Goal: Task Accomplishment & Management: Use online tool/utility

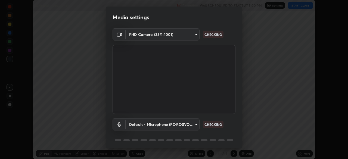
scroll to position [19, 0]
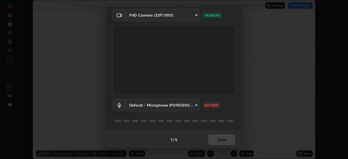
click at [188, 106] on body "Erase all Unit and measurement Recording WAS SCHEDULED TO START AT 5:00 PM Sett…" at bounding box center [174, 79] width 348 height 159
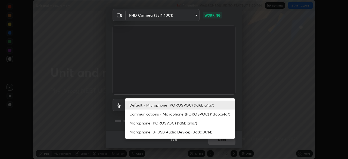
click at [166, 122] on li "Microphone (POROSVOC) (1d6b:a4a7)" at bounding box center [180, 122] width 110 height 9
type input "e8e509cf1a3afe8b7258d7c729533728a6451aecf283737c470902c079c77cd3"
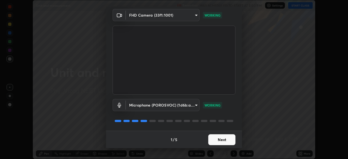
click at [220, 140] on button "Next" at bounding box center [221, 139] width 27 height 11
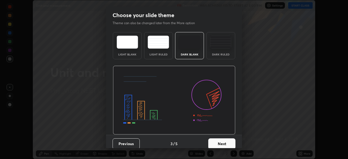
click at [222, 141] on button "Next" at bounding box center [221, 143] width 27 height 11
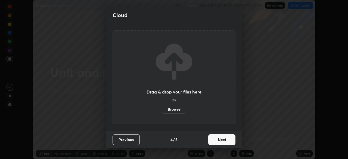
click at [223, 143] on button "Next" at bounding box center [221, 139] width 27 height 11
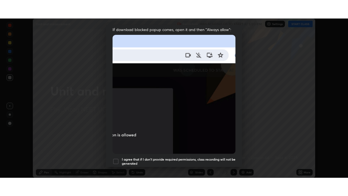
scroll to position [130, 0]
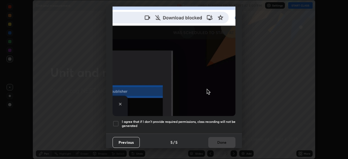
click at [115, 121] on div at bounding box center [115, 123] width 7 height 7
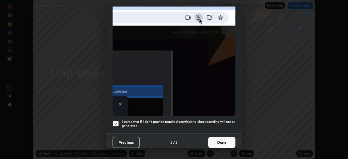
click at [217, 141] on button "Done" at bounding box center [221, 142] width 27 height 11
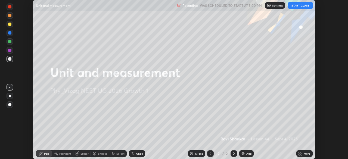
click at [301, 7] on button "START CLASS" at bounding box center [300, 5] width 24 height 7
click at [304, 154] on div "More" at bounding box center [306, 153] width 7 height 3
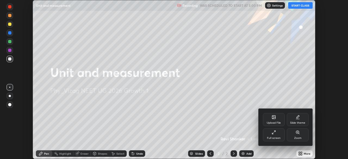
click at [276, 136] on div "Full screen" at bounding box center [274, 134] width 22 height 13
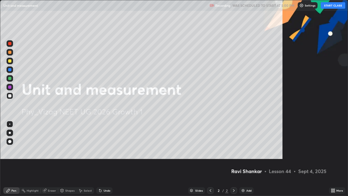
scroll to position [196, 348]
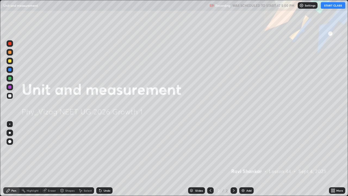
click at [248, 159] on div "Add" at bounding box center [248, 190] width 5 height 3
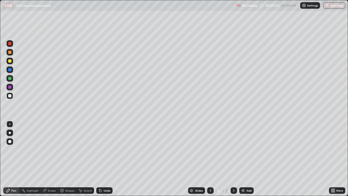
click at [10, 133] on div at bounding box center [10, 132] width 2 height 2
click at [11, 61] on div at bounding box center [9, 60] width 3 height 3
click at [10, 96] on div at bounding box center [9, 95] width 3 height 3
click at [245, 159] on div "Add" at bounding box center [246, 190] width 14 height 7
click at [10, 61] on div at bounding box center [9, 60] width 3 height 3
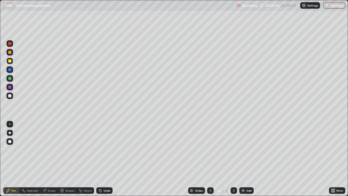
click at [106, 159] on div "Undo" at bounding box center [106, 190] width 7 height 3
click at [10, 96] on div at bounding box center [9, 95] width 3 height 3
click at [250, 159] on div "Add" at bounding box center [246, 190] width 14 height 7
click at [69, 159] on div "Shapes" at bounding box center [69, 190] width 9 height 3
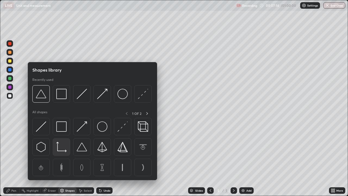
click at [60, 147] on img at bounding box center [61, 146] width 10 height 10
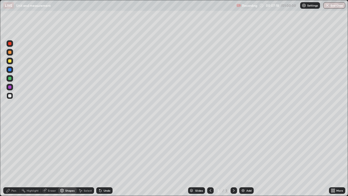
click at [14, 159] on div "Pen" at bounding box center [11, 190] width 16 height 7
click at [10, 61] on div at bounding box center [9, 60] width 3 height 3
click at [12, 52] on div at bounding box center [10, 52] width 7 height 7
click at [245, 159] on div "Add" at bounding box center [246, 190] width 14 height 7
click at [209, 159] on div at bounding box center [210, 190] width 7 height 7
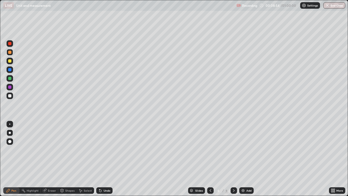
click at [210, 159] on icon at bounding box center [210, 190] width 4 height 4
click at [209, 159] on icon at bounding box center [210, 190] width 4 height 4
click at [208, 159] on icon at bounding box center [210, 190] width 4 height 4
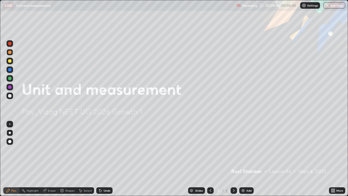
click at [231, 159] on div at bounding box center [233, 190] width 7 height 7
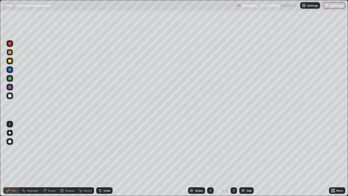
click at [209, 159] on div at bounding box center [210, 190] width 7 height 7
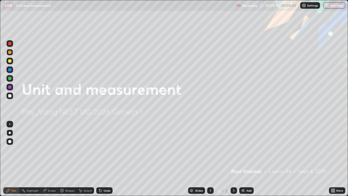
click at [233, 159] on icon at bounding box center [233, 190] width 4 height 4
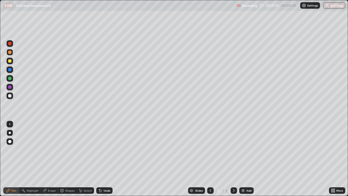
click at [232, 159] on icon at bounding box center [233, 190] width 4 height 4
click at [10, 96] on div at bounding box center [9, 95] width 3 height 3
click at [11, 51] on div at bounding box center [9, 52] width 3 height 3
click at [10, 61] on div at bounding box center [9, 60] width 3 height 3
click at [10, 96] on div at bounding box center [9, 95] width 3 height 3
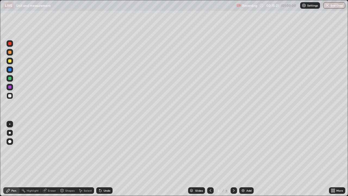
click at [10, 43] on div at bounding box center [9, 43] width 3 height 3
click at [11, 95] on div at bounding box center [9, 95] width 3 height 3
click at [71, 159] on div "Shapes" at bounding box center [69, 190] width 9 height 3
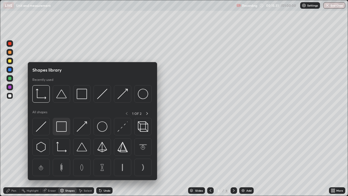
click at [61, 126] on img at bounding box center [61, 126] width 10 height 10
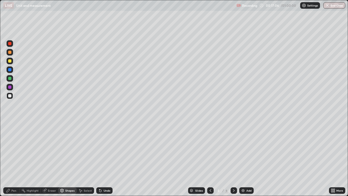
click at [11, 53] on div at bounding box center [9, 52] width 3 height 3
click at [10, 60] on div at bounding box center [9, 60] width 3 height 3
click at [99, 159] on icon at bounding box center [100, 190] width 2 height 2
click at [103, 159] on div "Undo" at bounding box center [106, 190] width 7 height 3
click at [15, 159] on div "Pen" at bounding box center [13, 190] width 5 height 3
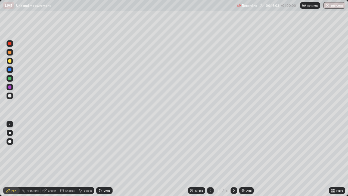
click at [233, 159] on icon at bounding box center [233, 190] width 4 height 4
click at [209, 159] on icon at bounding box center [210, 190] width 4 height 4
click at [244, 159] on img at bounding box center [243, 190] width 4 height 4
click at [10, 96] on div at bounding box center [9, 95] width 3 height 3
click at [67, 159] on div "Shapes" at bounding box center [69, 190] width 9 height 3
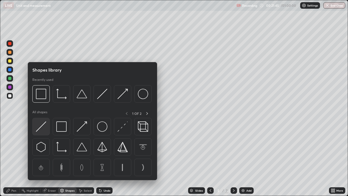
click at [44, 125] on img at bounding box center [41, 126] width 10 height 10
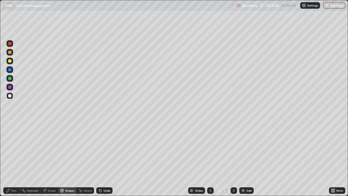
click at [10, 58] on div at bounding box center [10, 61] width 7 height 7
click at [15, 159] on div "Pen" at bounding box center [13, 190] width 5 height 3
click at [210, 159] on icon at bounding box center [210, 190] width 4 height 4
click at [233, 159] on icon at bounding box center [233, 190] width 4 height 4
click at [242, 159] on img at bounding box center [243, 190] width 4 height 4
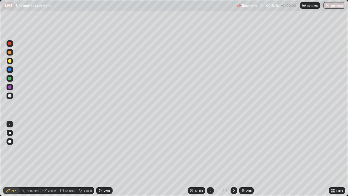
click at [12, 96] on div at bounding box center [10, 95] width 7 height 7
click at [10, 52] on div at bounding box center [9, 52] width 3 height 3
click at [67, 159] on div "Shapes" at bounding box center [69, 190] width 9 height 3
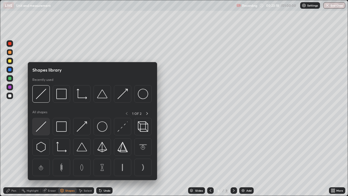
click at [41, 127] on img at bounding box center [41, 126] width 10 height 10
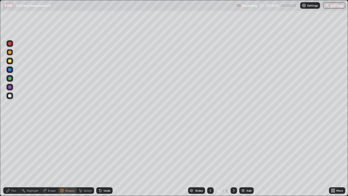
click at [13, 159] on div "Pen" at bounding box center [11, 190] width 16 height 7
click at [212, 159] on div at bounding box center [210, 190] width 7 height 7
click at [209, 159] on icon at bounding box center [210, 190] width 2 height 3
click at [235, 159] on div at bounding box center [233, 190] width 7 height 7
click at [235, 159] on div at bounding box center [233, 190] width 7 height 11
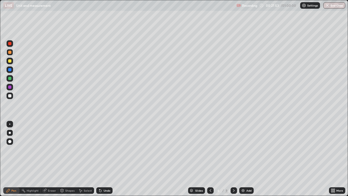
click at [233, 159] on icon at bounding box center [233, 190] width 4 height 4
click at [12, 96] on div at bounding box center [10, 95] width 7 height 7
click at [66, 159] on div "Shapes" at bounding box center [69, 190] width 9 height 3
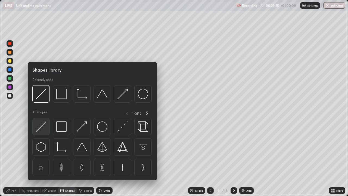
click at [42, 125] on img at bounding box center [41, 126] width 10 height 10
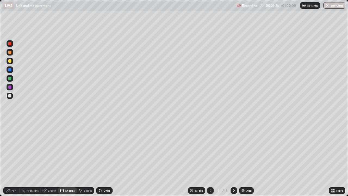
click at [9, 76] on div at bounding box center [10, 78] width 7 height 7
click at [108, 159] on div "Undo" at bounding box center [106, 190] width 7 height 3
click at [11, 159] on div "Pen" at bounding box center [11, 190] width 16 height 7
click at [10, 96] on div at bounding box center [9, 95] width 3 height 3
click at [235, 159] on div at bounding box center [233, 190] width 7 height 7
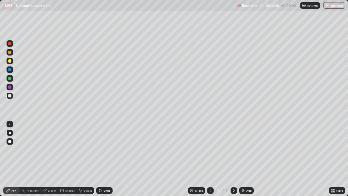
click at [12, 60] on div at bounding box center [10, 61] width 7 height 7
click at [11, 97] on div at bounding box center [10, 95] width 7 height 7
click at [67, 159] on div "Shapes" at bounding box center [69, 190] width 9 height 3
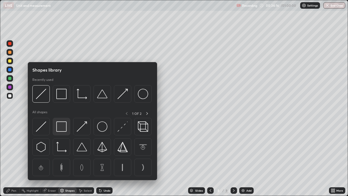
click at [62, 128] on img at bounding box center [61, 126] width 10 height 10
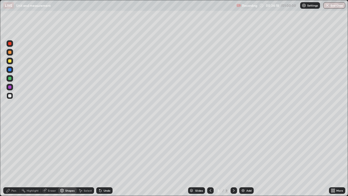
click at [16, 159] on div "Pen" at bounding box center [13, 190] width 5 height 3
click at [10, 61] on div at bounding box center [9, 60] width 3 height 3
click at [68, 159] on div "Shapes" at bounding box center [69, 190] width 9 height 3
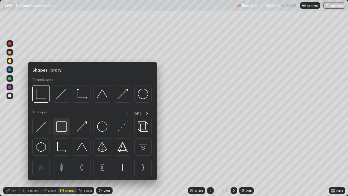
click at [63, 128] on img at bounding box center [61, 126] width 10 height 10
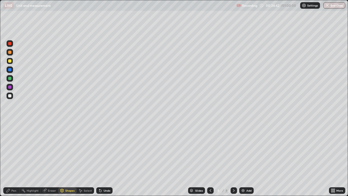
click at [10, 52] on div at bounding box center [9, 52] width 3 height 3
click at [15, 159] on div "Pen" at bounding box center [11, 190] width 16 height 7
click at [12, 95] on div at bounding box center [10, 95] width 7 height 7
click at [247, 159] on div "Add" at bounding box center [248, 190] width 5 height 3
click at [11, 62] on div at bounding box center [9, 60] width 3 height 3
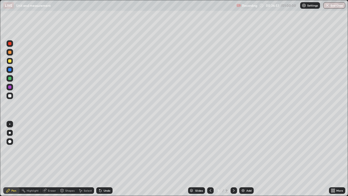
click at [10, 96] on div at bounding box center [9, 95] width 3 height 3
click at [64, 159] on div "Shapes" at bounding box center [67, 190] width 18 height 7
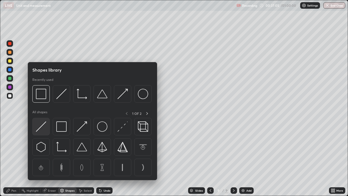
click at [43, 127] on img at bounding box center [41, 126] width 10 height 10
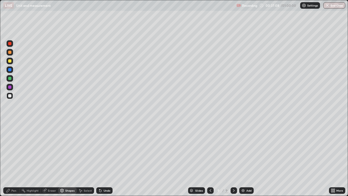
click at [12, 159] on div "Pen" at bounding box center [11, 190] width 16 height 7
click at [247, 159] on div "Add" at bounding box center [246, 190] width 14 height 7
click at [71, 159] on div "Shapes" at bounding box center [69, 190] width 9 height 3
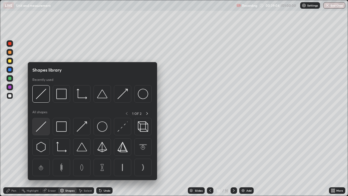
click at [44, 126] on img at bounding box center [41, 126] width 10 height 10
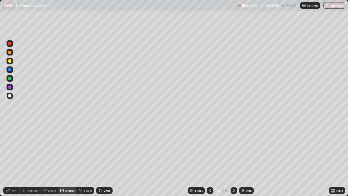
click at [65, 159] on div "Shapes" at bounding box center [69, 190] width 9 height 3
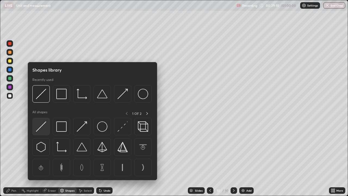
click at [42, 128] on img at bounding box center [41, 126] width 10 height 10
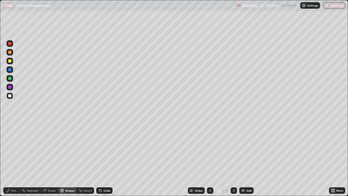
click at [10, 62] on div at bounding box center [9, 60] width 3 height 3
click at [106, 159] on div "Undo" at bounding box center [106, 190] width 7 height 3
click at [107, 159] on div "Undo" at bounding box center [106, 190] width 7 height 3
click at [13, 159] on div "Pen" at bounding box center [11, 190] width 16 height 7
click at [10, 51] on div at bounding box center [9, 52] width 3 height 3
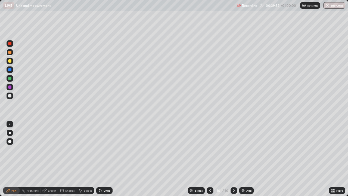
click at [11, 96] on div at bounding box center [9, 95] width 3 height 3
click at [72, 159] on div "Shapes" at bounding box center [69, 190] width 9 height 3
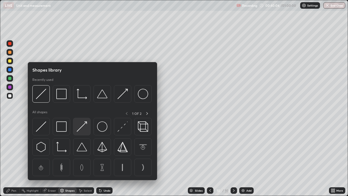
click at [86, 128] on img at bounding box center [82, 126] width 10 height 10
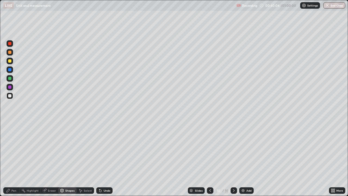
click at [11, 80] on div at bounding box center [9, 78] width 3 height 3
click at [14, 159] on div "Pen" at bounding box center [11, 190] width 16 height 7
click at [68, 159] on div "Shapes" at bounding box center [69, 190] width 9 height 3
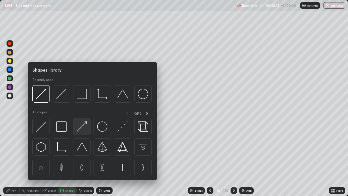
click at [88, 128] on div at bounding box center [81, 126] width 17 height 17
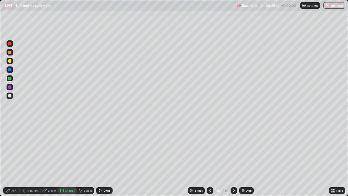
click at [10, 61] on div at bounding box center [9, 60] width 3 height 3
click at [14, 159] on div "Pen" at bounding box center [13, 190] width 5 height 3
click at [65, 159] on div "Shapes" at bounding box center [69, 190] width 9 height 3
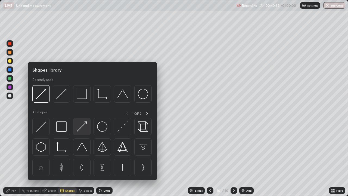
click at [81, 128] on img at bounding box center [82, 126] width 10 height 10
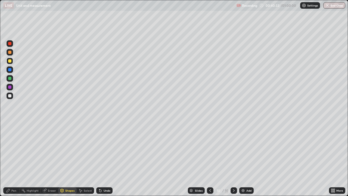
click at [10, 87] on div at bounding box center [9, 86] width 3 height 3
click at [13, 159] on div "Pen" at bounding box center [13, 190] width 5 height 3
click at [65, 159] on div "Shapes" at bounding box center [69, 190] width 9 height 3
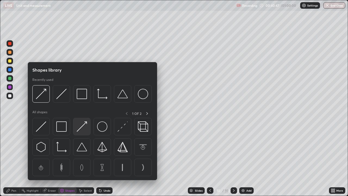
click at [83, 128] on img at bounding box center [82, 126] width 10 height 10
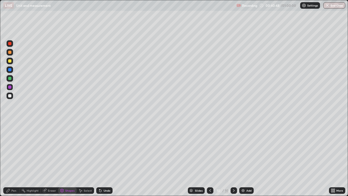
click at [10, 77] on div at bounding box center [9, 78] width 3 height 3
click at [12, 159] on div "Pen" at bounding box center [13, 190] width 5 height 3
click at [10, 61] on div at bounding box center [9, 60] width 3 height 3
click at [12, 95] on div at bounding box center [10, 95] width 7 height 7
click at [248, 159] on div "Add" at bounding box center [248, 190] width 5 height 3
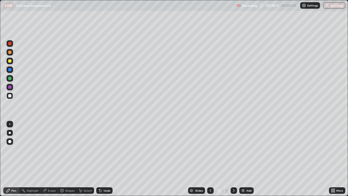
click at [70, 159] on div "Shapes" at bounding box center [69, 190] width 9 height 3
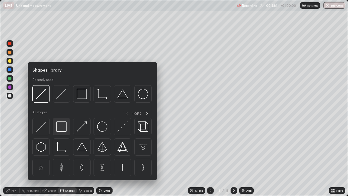
click at [64, 127] on img at bounding box center [61, 126] width 10 height 10
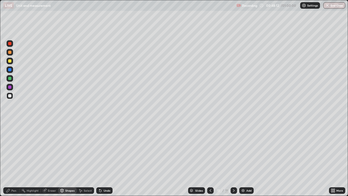
click at [10, 60] on div at bounding box center [9, 60] width 3 height 3
click at [13, 159] on div "Pen" at bounding box center [13, 190] width 5 height 3
click at [104, 159] on div "Undo" at bounding box center [104, 190] width 16 height 7
click at [101, 159] on icon at bounding box center [100, 190] width 4 height 4
click at [10, 53] on div at bounding box center [9, 52] width 3 height 3
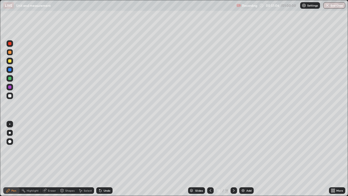
click at [329, 7] on button "End Class" at bounding box center [334, 5] width 22 height 7
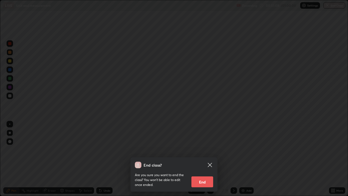
click at [210, 159] on icon at bounding box center [209, 164] width 7 height 7
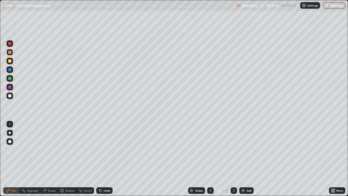
click at [332, 7] on button "End Class" at bounding box center [334, 5] width 22 height 7
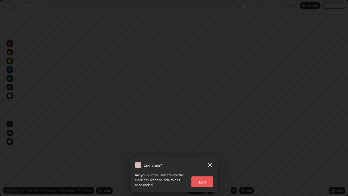
click at [202, 159] on button "End" at bounding box center [202, 181] width 22 height 11
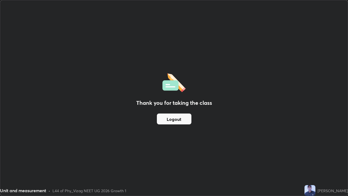
click at [186, 118] on button "Logout" at bounding box center [174, 118] width 34 height 11
